Goal: Task Accomplishment & Management: Manage account settings

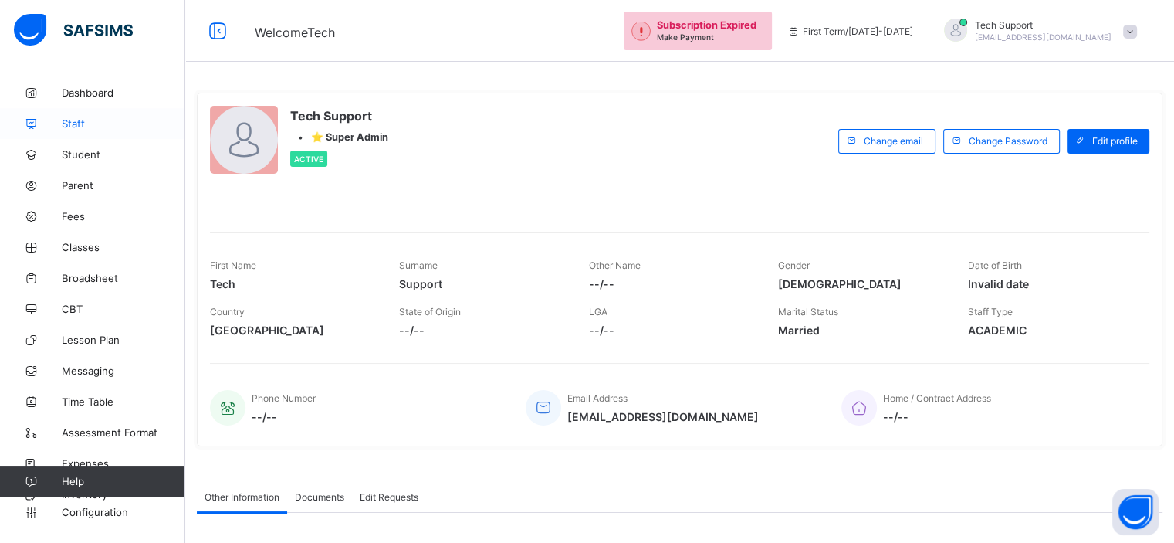
click at [76, 124] on span "Staff" at bounding box center [123, 123] width 123 height 12
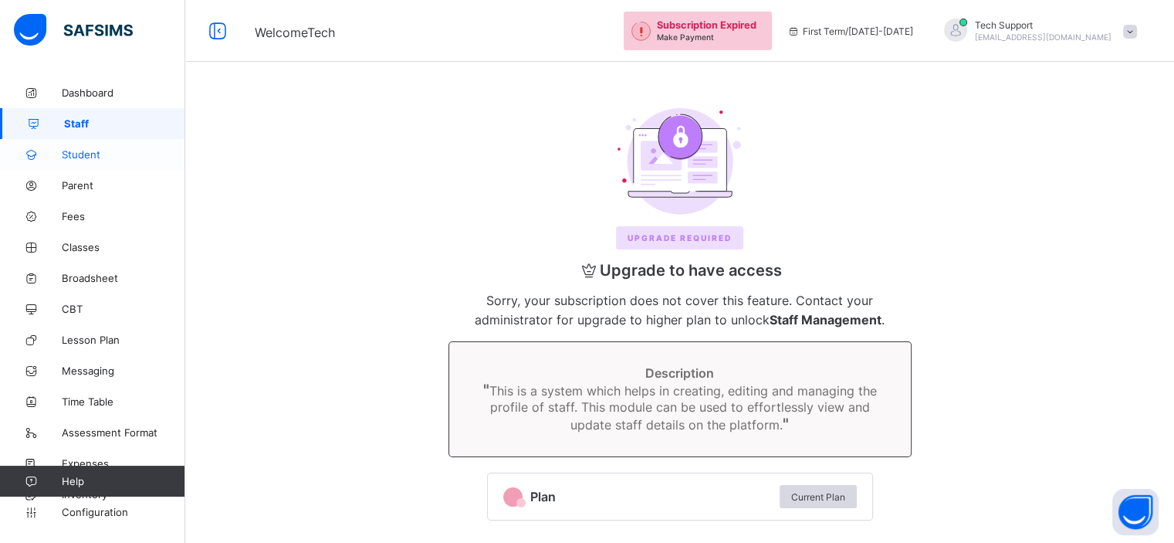
click at [84, 157] on span "Student" at bounding box center [123, 154] width 123 height 12
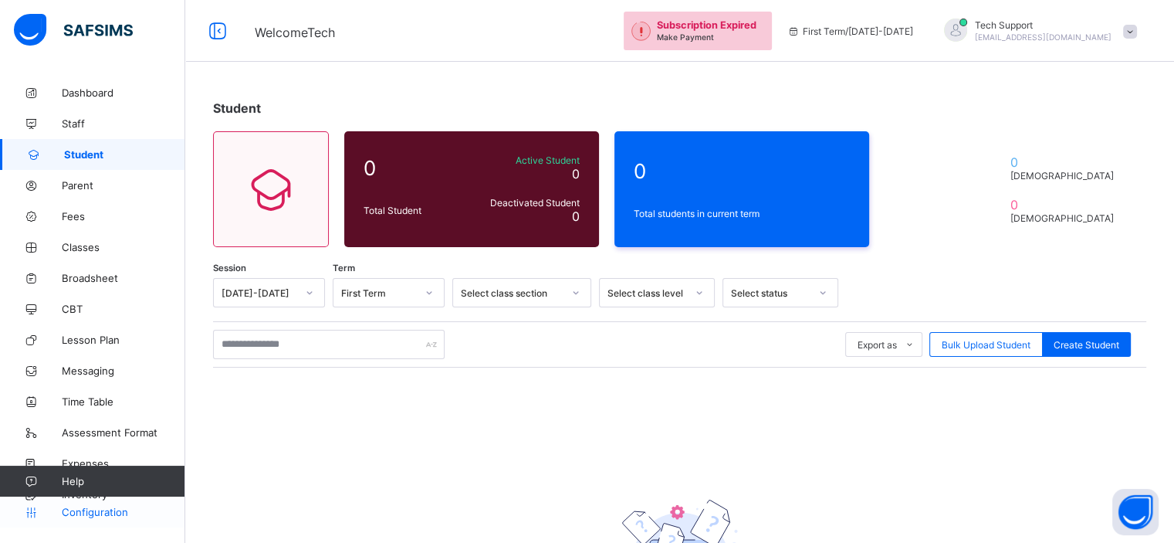
click at [100, 512] on span "Configuration" at bounding box center [123, 511] width 123 height 12
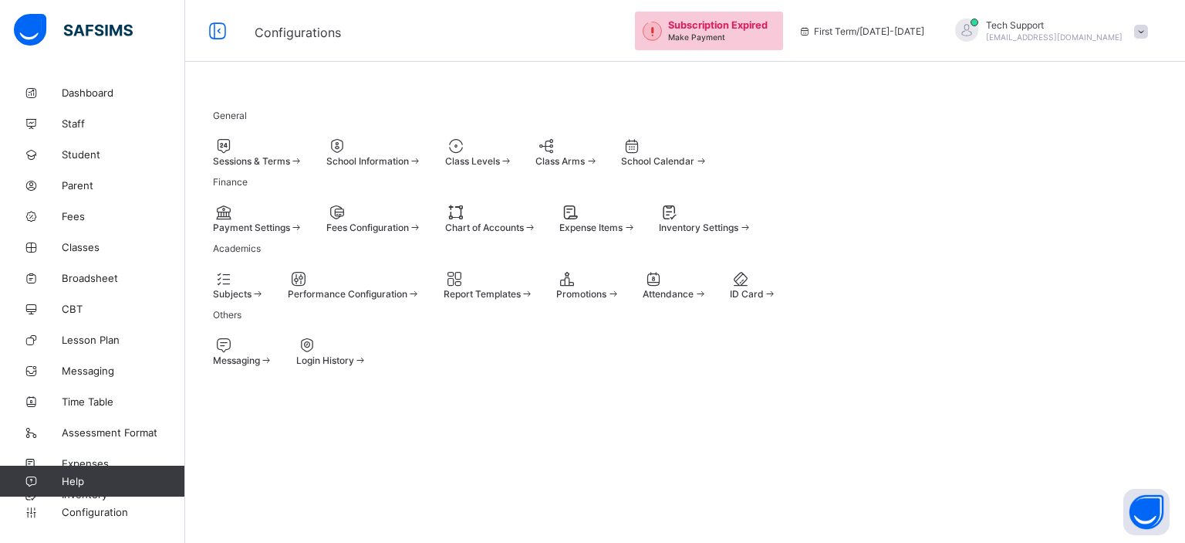
click at [422, 147] on div at bounding box center [374, 146] width 96 height 19
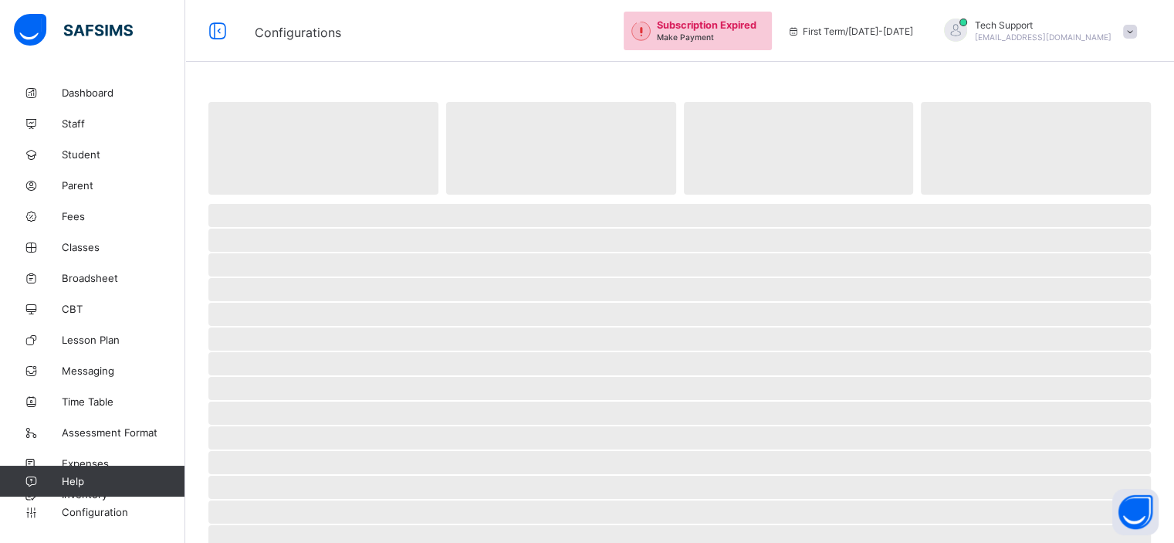
select select "**"
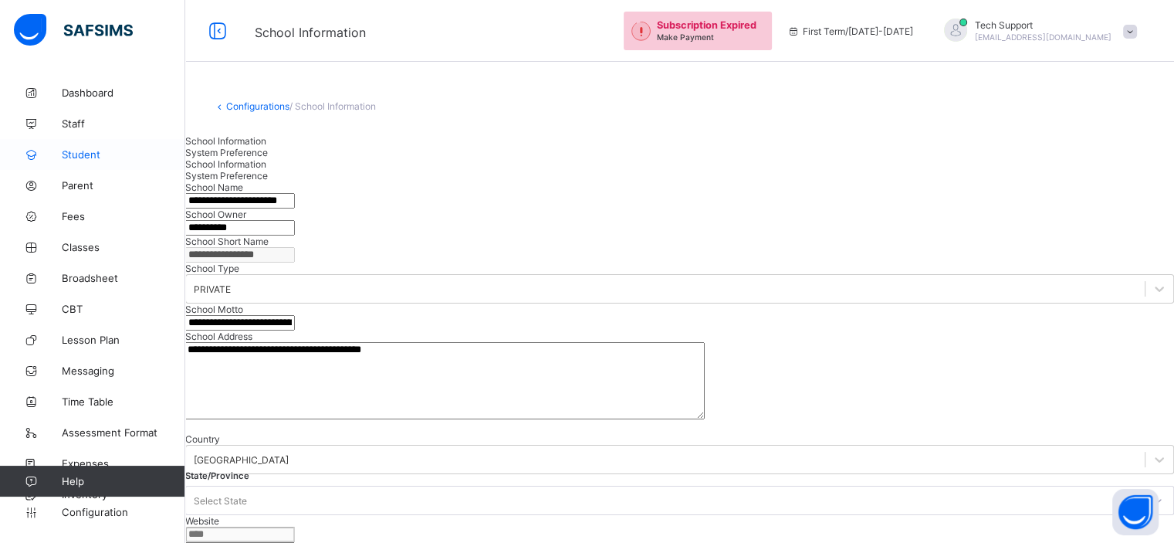
click at [85, 154] on span "Student" at bounding box center [123, 154] width 123 height 12
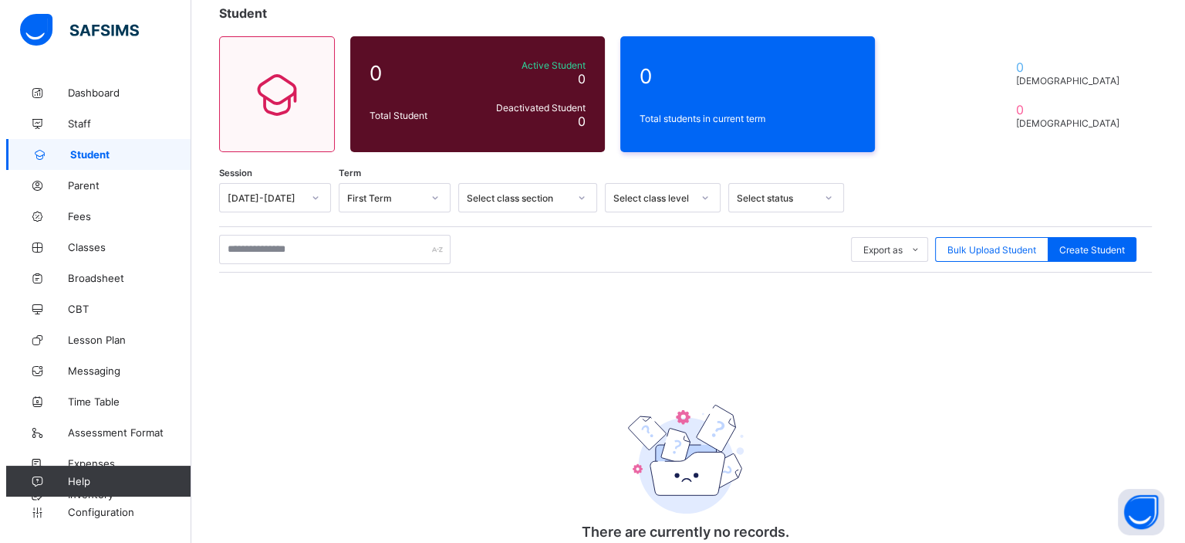
scroll to position [96, 0]
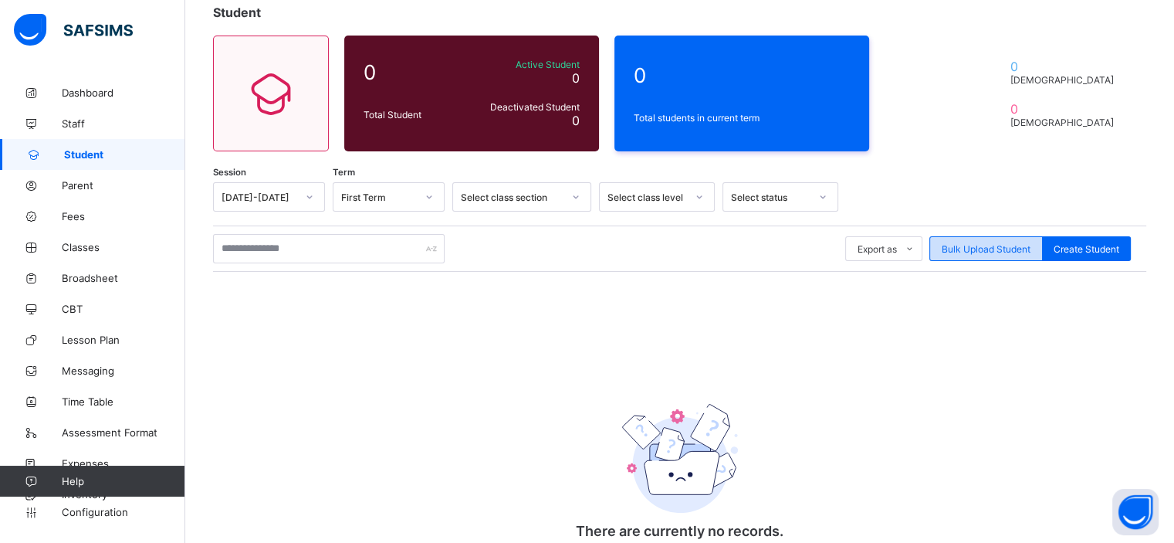
click at [1030, 246] on span "Bulk Upload Student" at bounding box center [985, 249] width 89 height 12
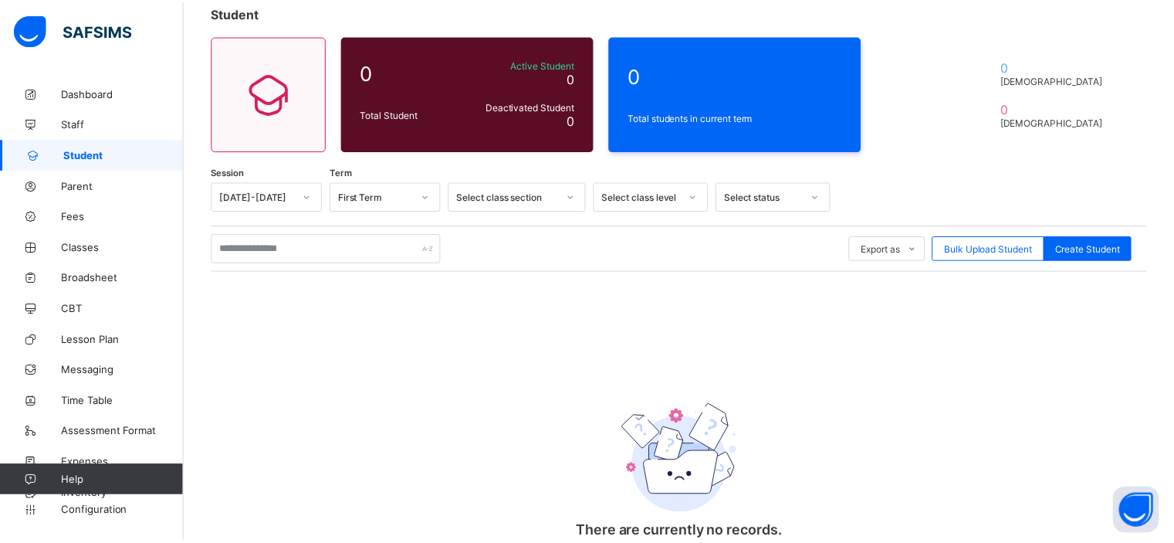
scroll to position [330, 0]
